Goal: Feedback & Contribution: Submit feedback/report problem

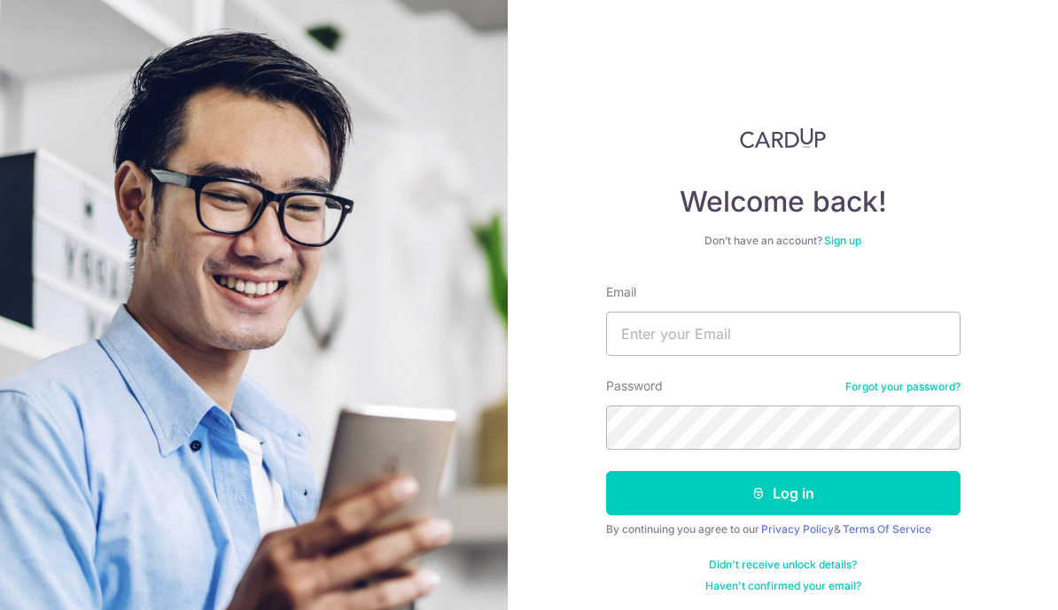
type input "[PERSON_NAME][EMAIL_ADDRESS][DOMAIN_NAME]"
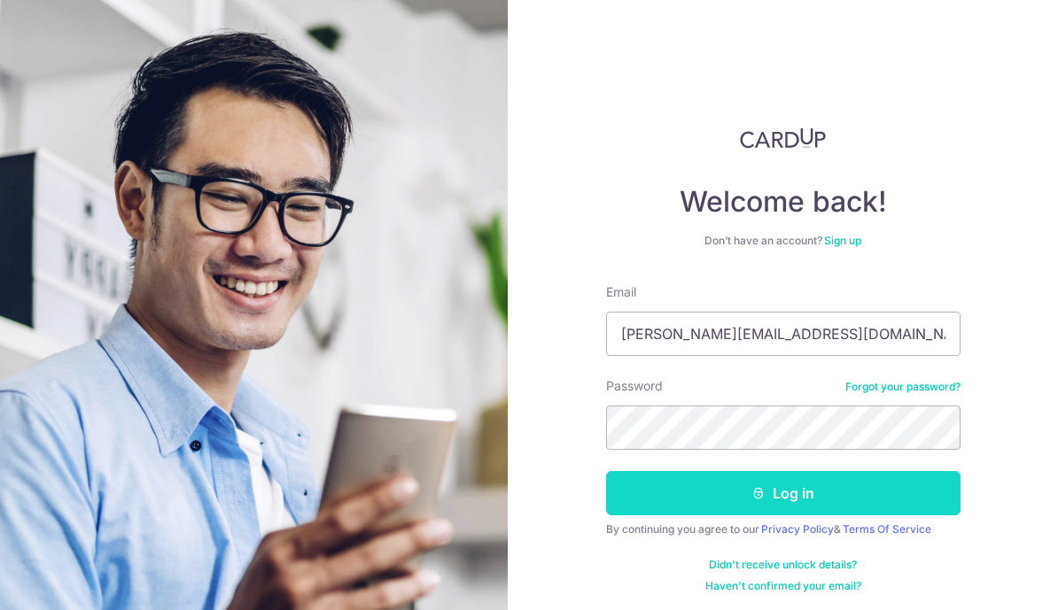
click at [773, 497] on button "Log in" at bounding box center [783, 493] width 354 height 44
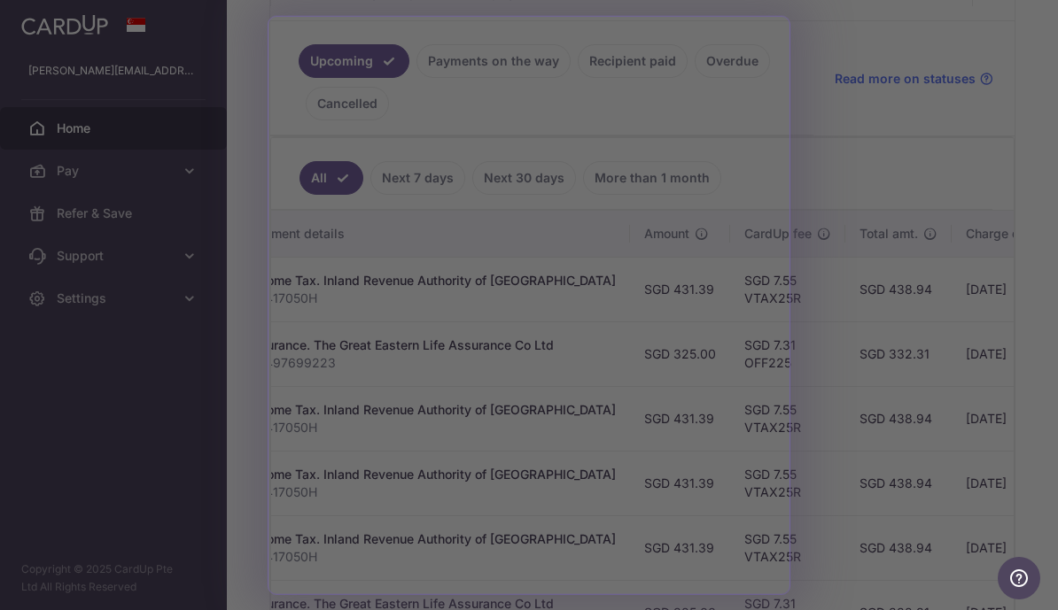
scroll to position [0, 397]
click at [1011, 238] on div at bounding box center [534, 308] width 1068 height 616
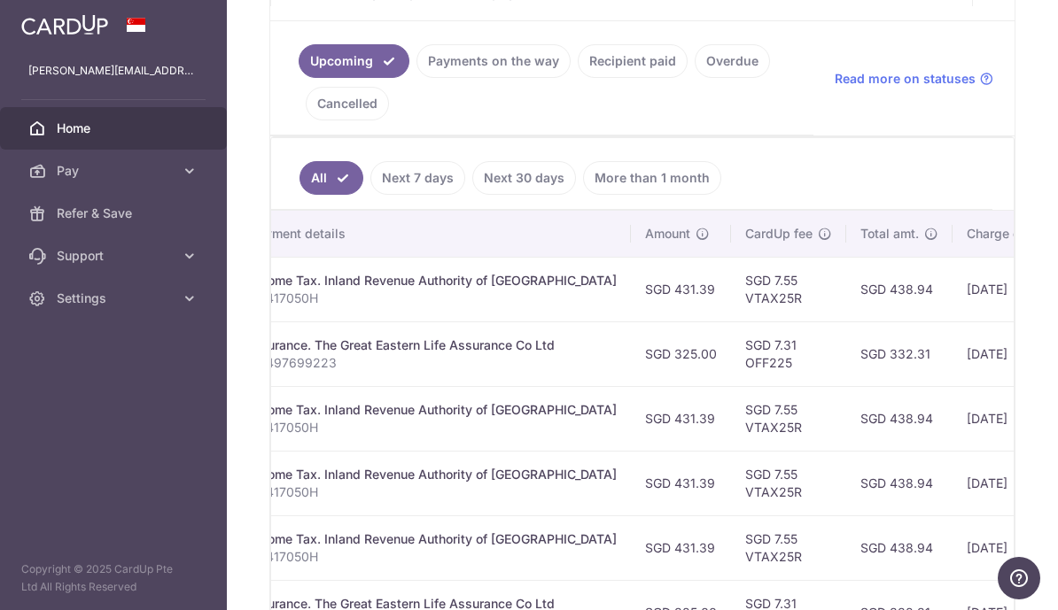
click at [1032, 575] on button "Help" at bounding box center [1018, 578] width 43 height 43
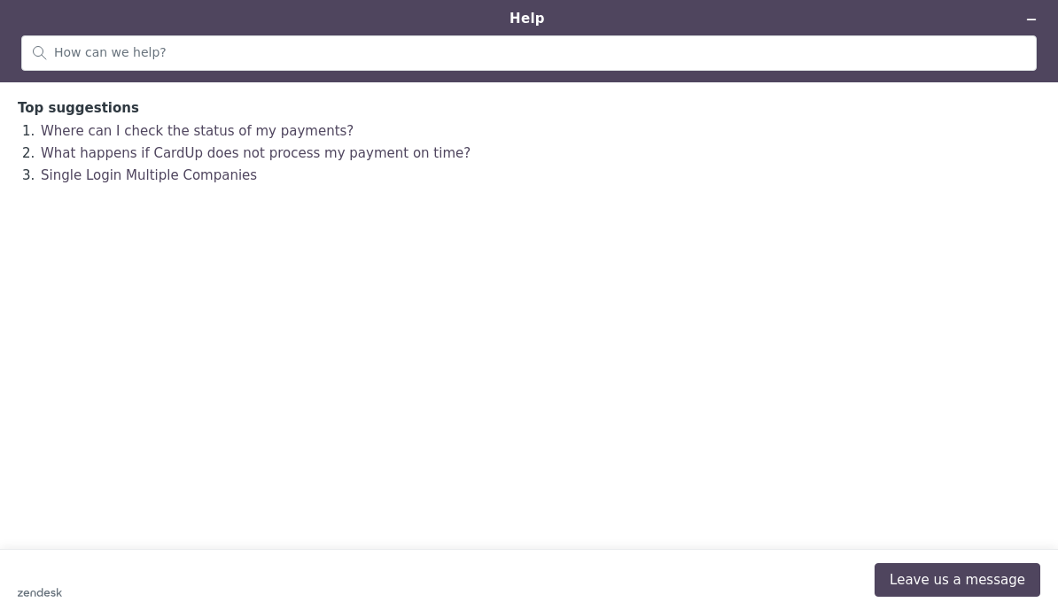
click at [968, 597] on button "Leave us a message" at bounding box center [957, 580] width 166 height 34
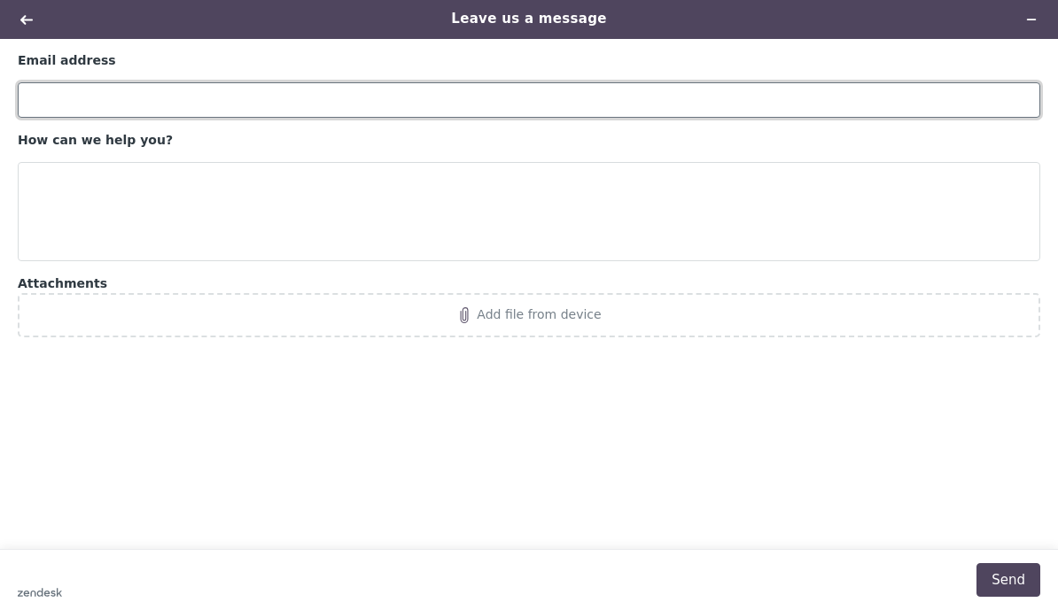
click at [789, 87] on input "Email address" at bounding box center [529, 99] width 1022 height 35
type input "Jessica.chew94@hotmail.com"
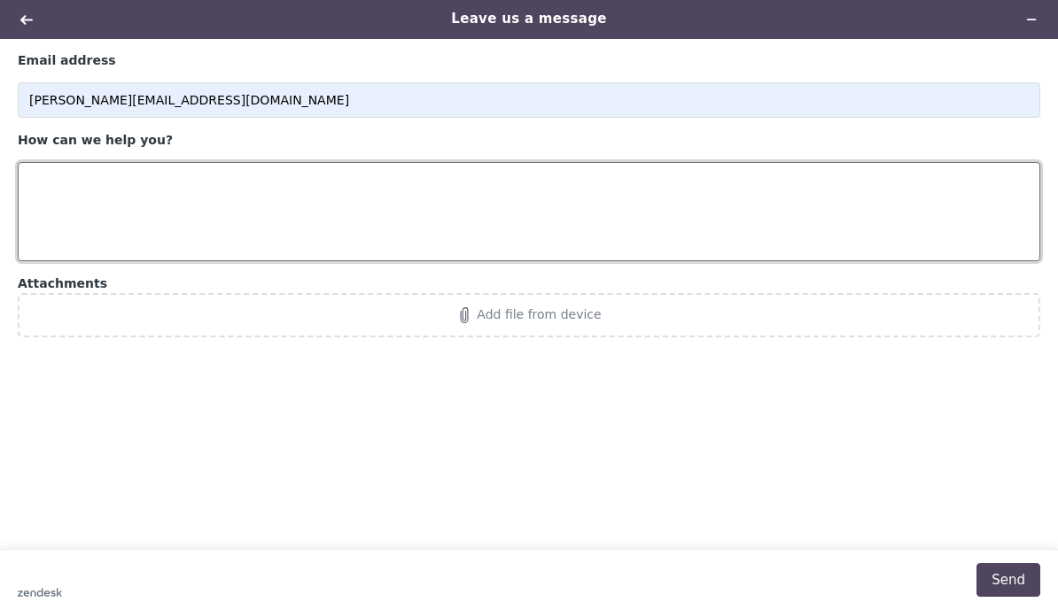
click at [326, 199] on textarea "How can we help you?" at bounding box center [529, 211] width 1022 height 99
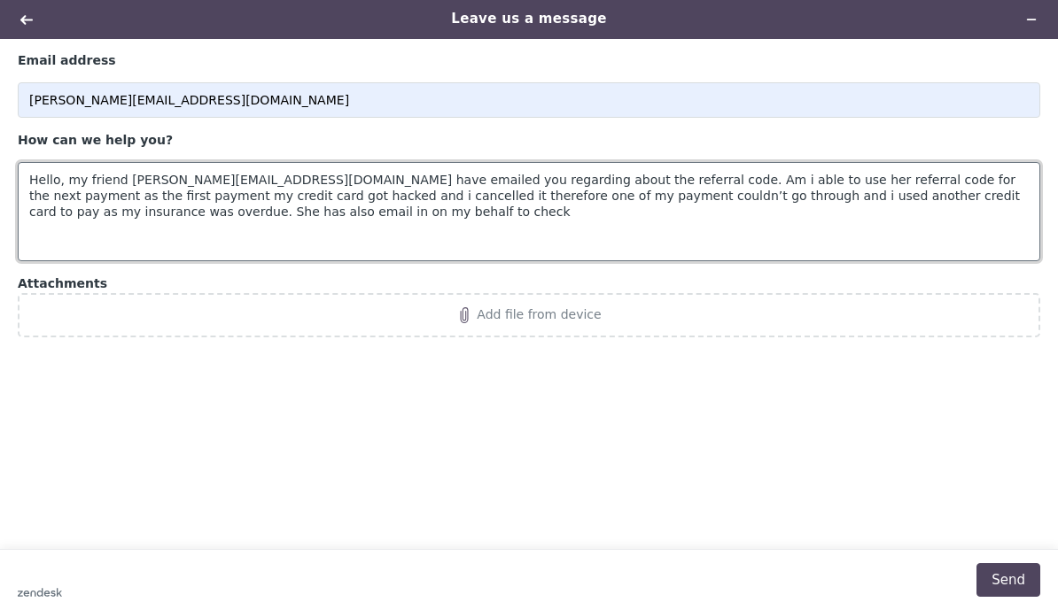
scroll to position [22, 0]
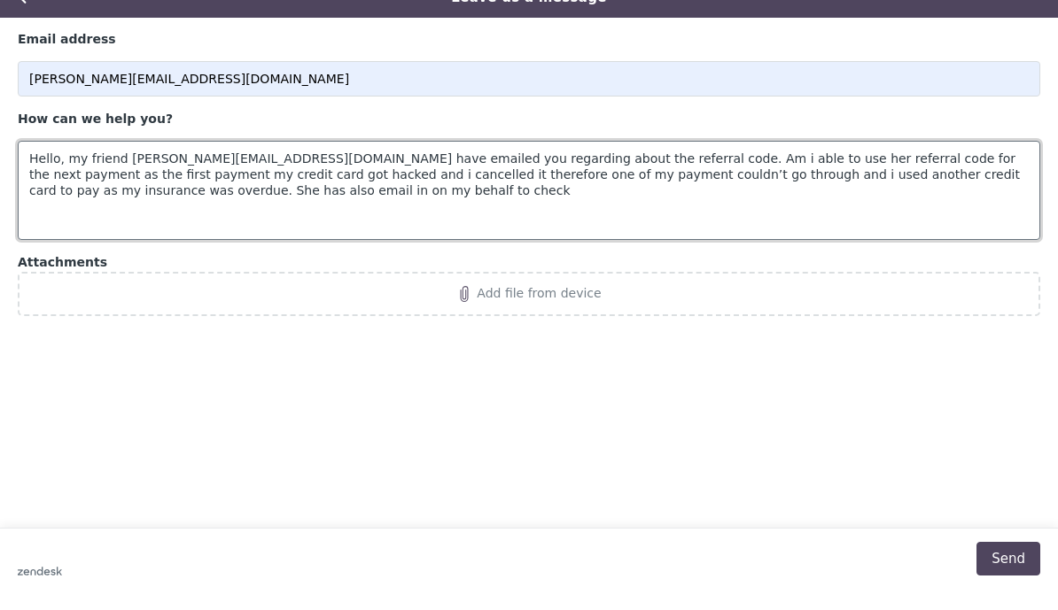
type textarea "Hello, my friend clara_kitty@hotmail.com have emailed you regarding about the r…"
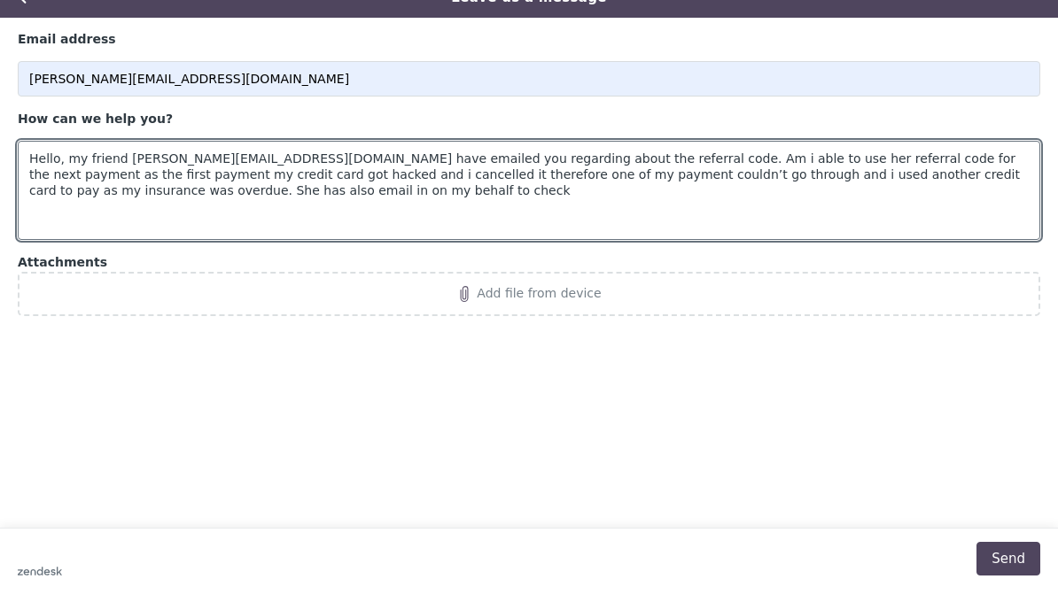
click at [1010, 555] on button "Send" at bounding box center [1008, 559] width 64 height 34
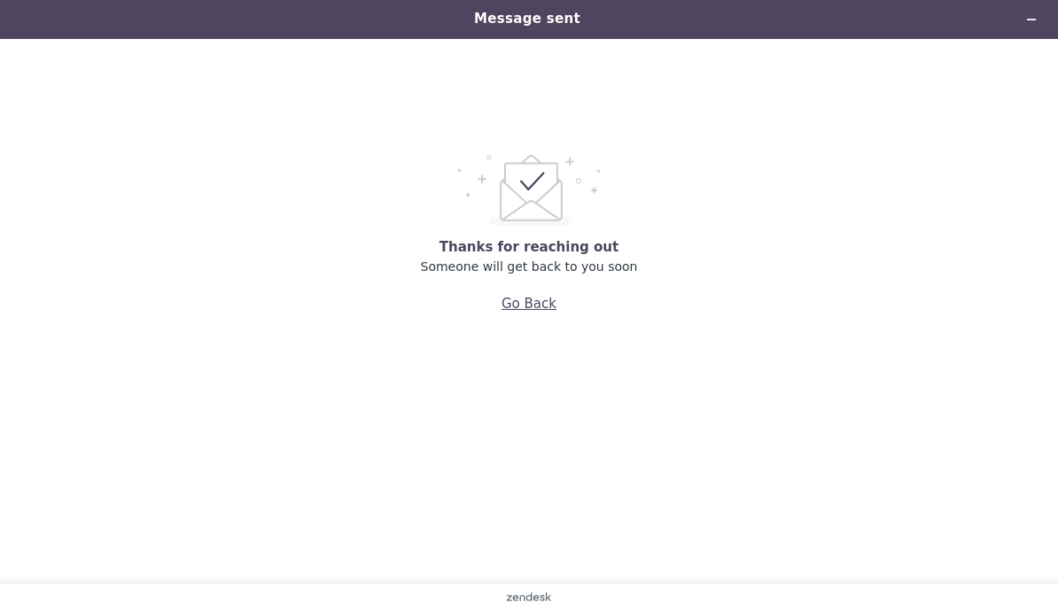
click at [539, 308] on button "Go Back" at bounding box center [528, 304] width 55 height 34
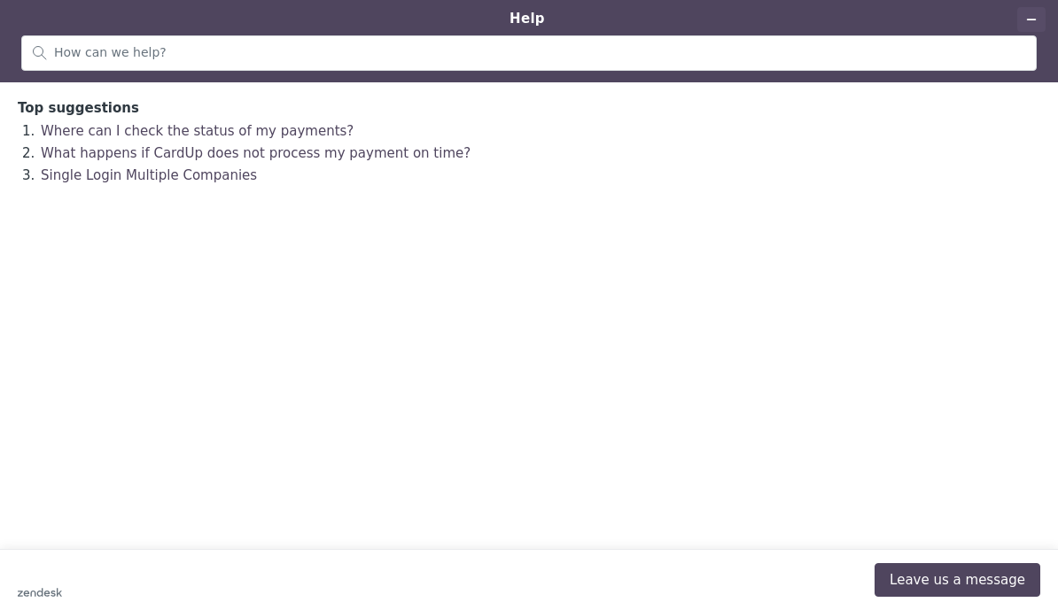
click at [1028, 16] on icon "Minimise widget" at bounding box center [1031, 19] width 12 height 12
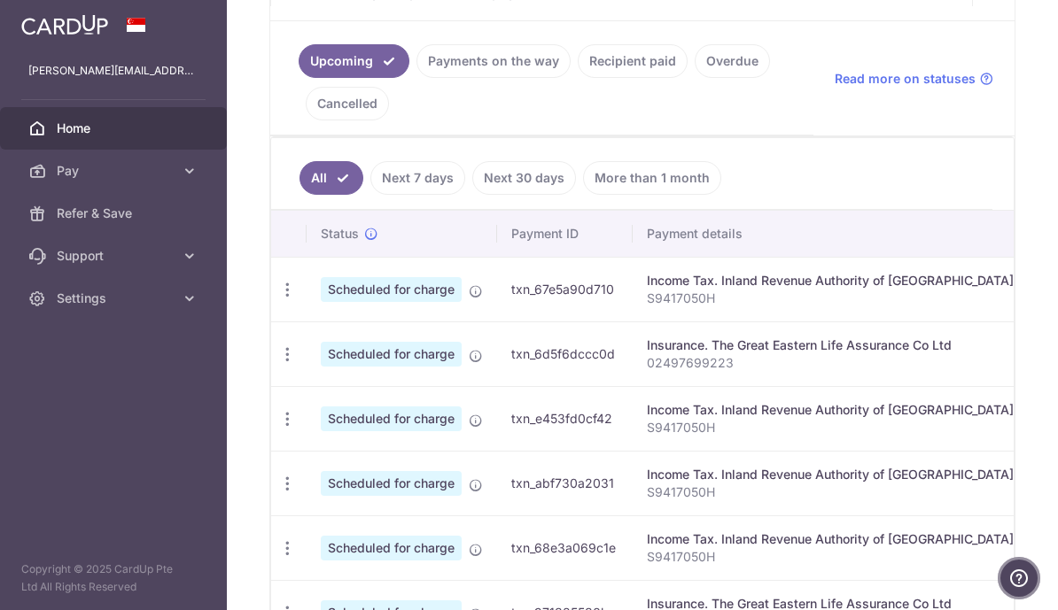
scroll to position [0, 0]
click at [578, 78] on link "Recipient paid" at bounding box center [633, 61] width 110 height 34
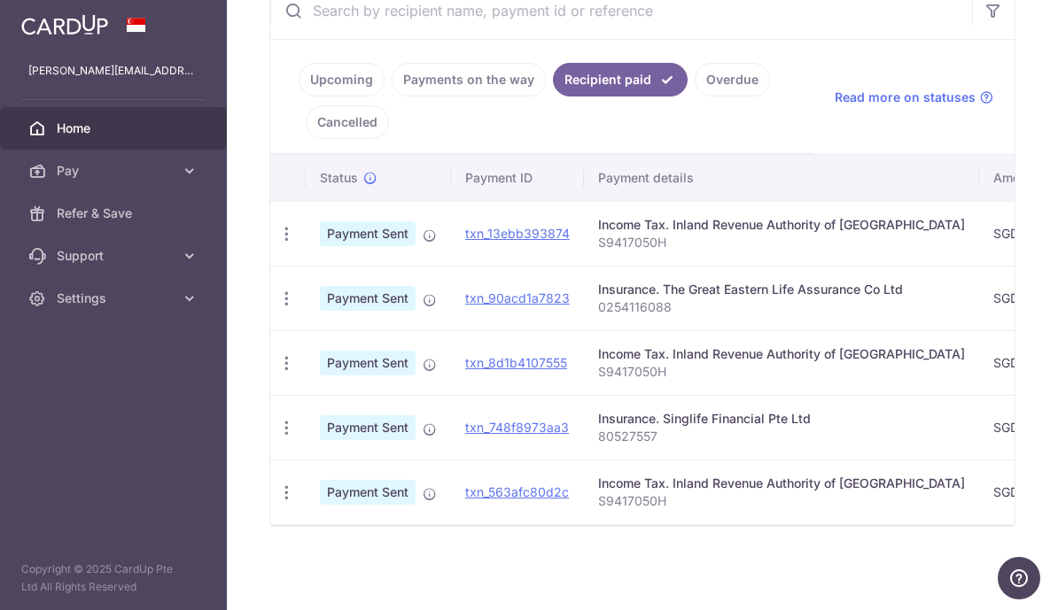
scroll to position [339, 0]
